Goal: Information Seeking & Learning: Learn about a topic

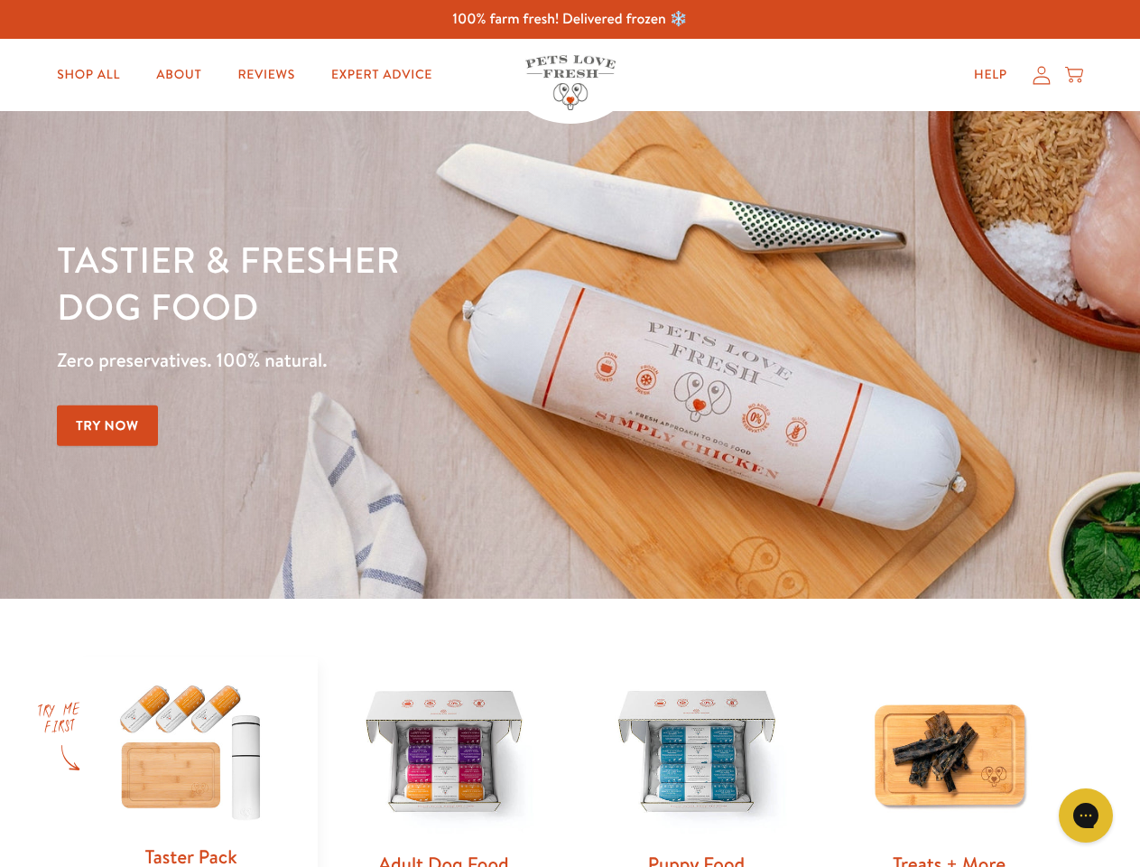
click at [570, 433] on div "Tastier & fresher dog food Zero preservatives. 100% natural. Try Now" at bounding box center [399, 355] width 684 height 238
click at [1086, 815] on icon "Gorgias live chat" at bounding box center [1085, 814] width 17 height 17
